Goal: Information Seeking & Learning: Learn about a topic

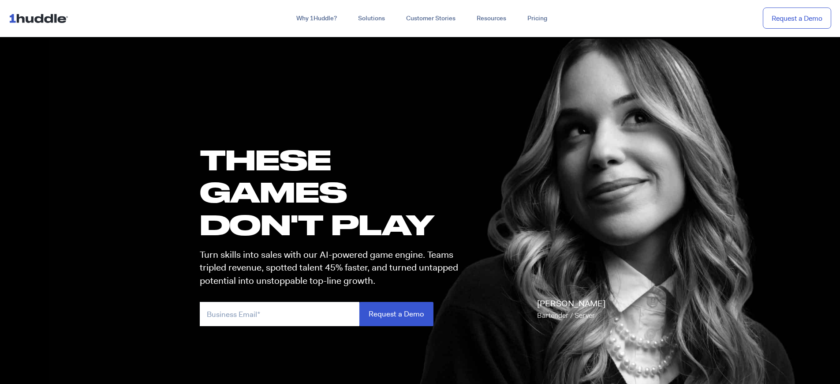
click at [333, 192] on h1 "these GAMES DON'T PLAY" at bounding box center [333, 191] width 266 height 97
